Goal: Task Accomplishment & Management: Manage account settings

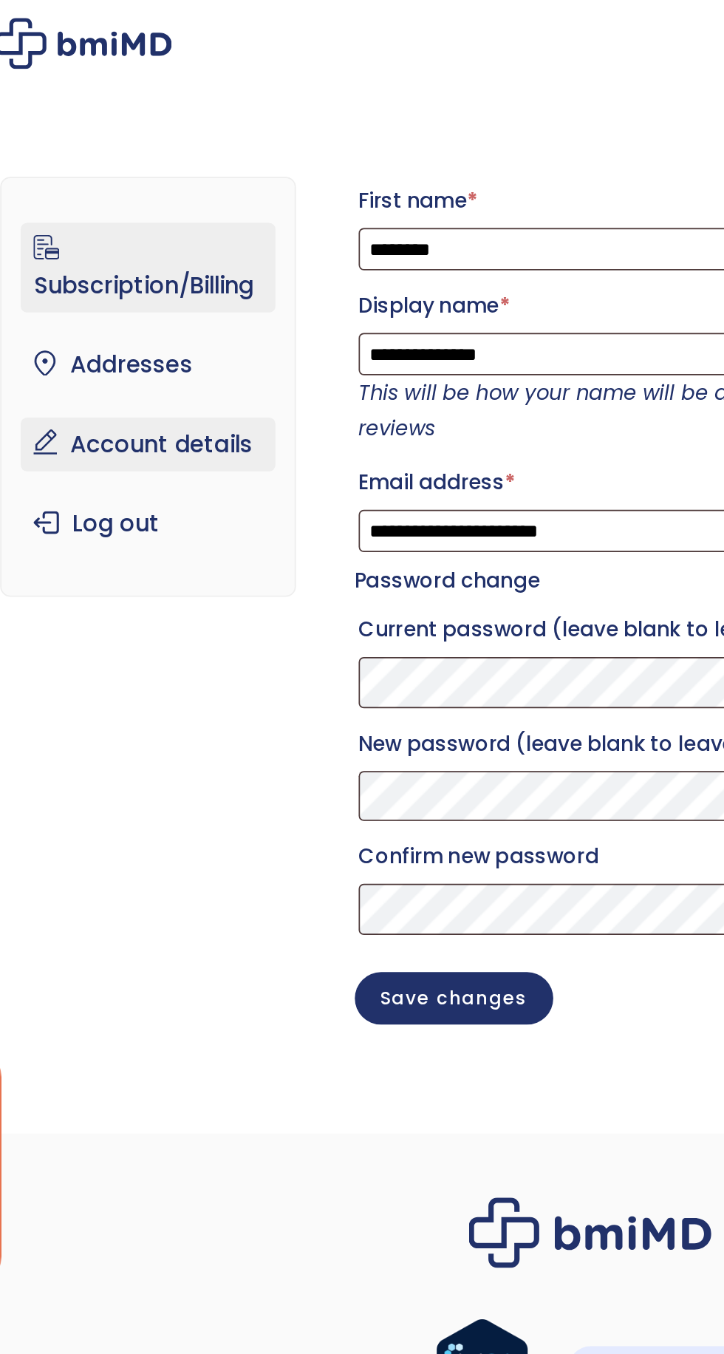
click at [140, 164] on link "Subscription/Billing" at bounding box center [106, 155] width 146 height 52
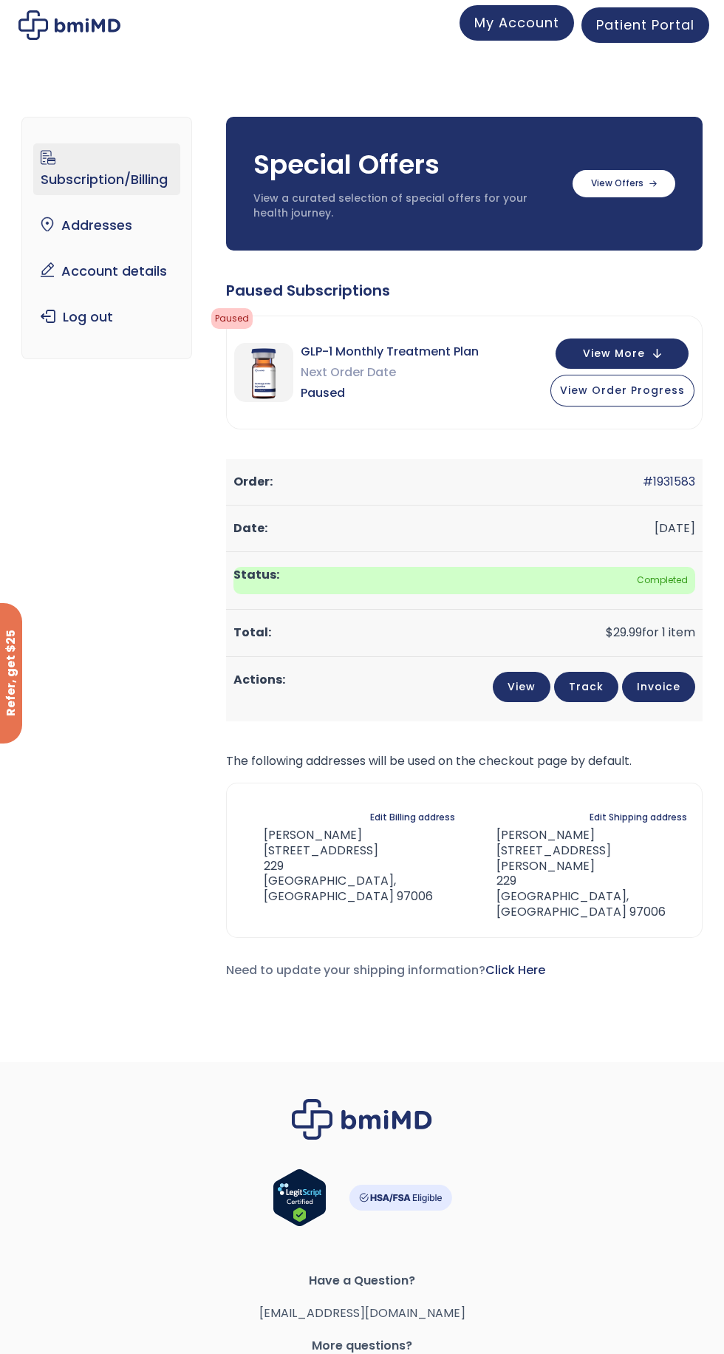
click at [497, 37] on link "My Account" at bounding box center [517, 22] width 115 height 35
